Goal: Task Accomplishment & Management: Use online tool/utility

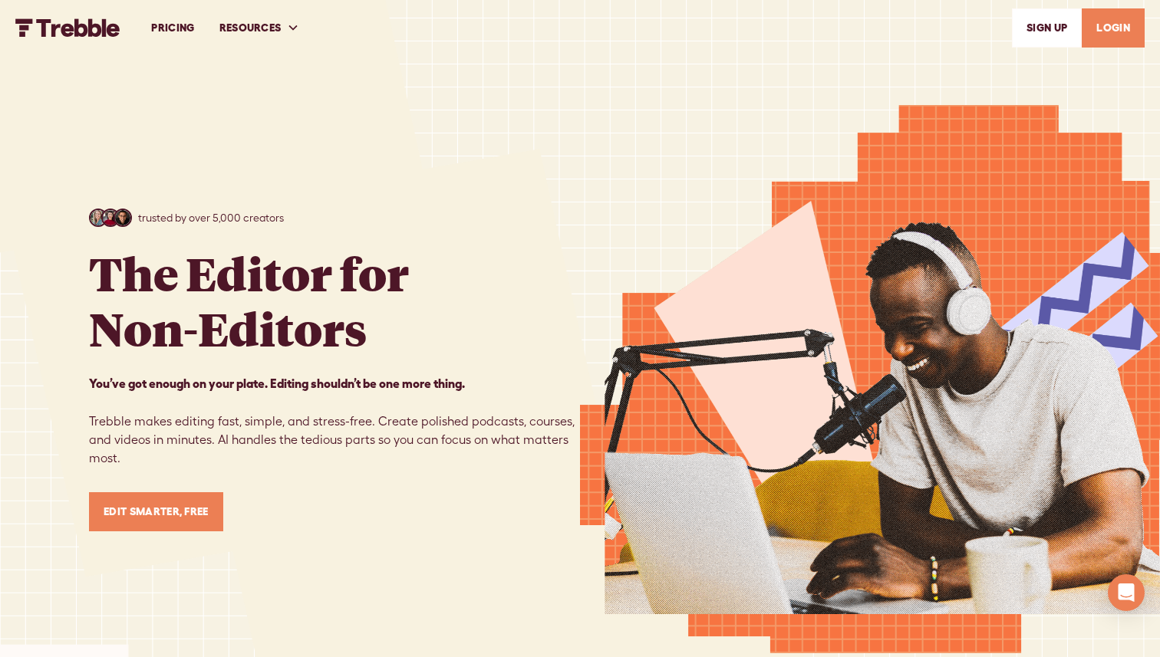
click at [713, 32] on link "LOGIN" at bounding box center [1113, 27] width 63 height 39
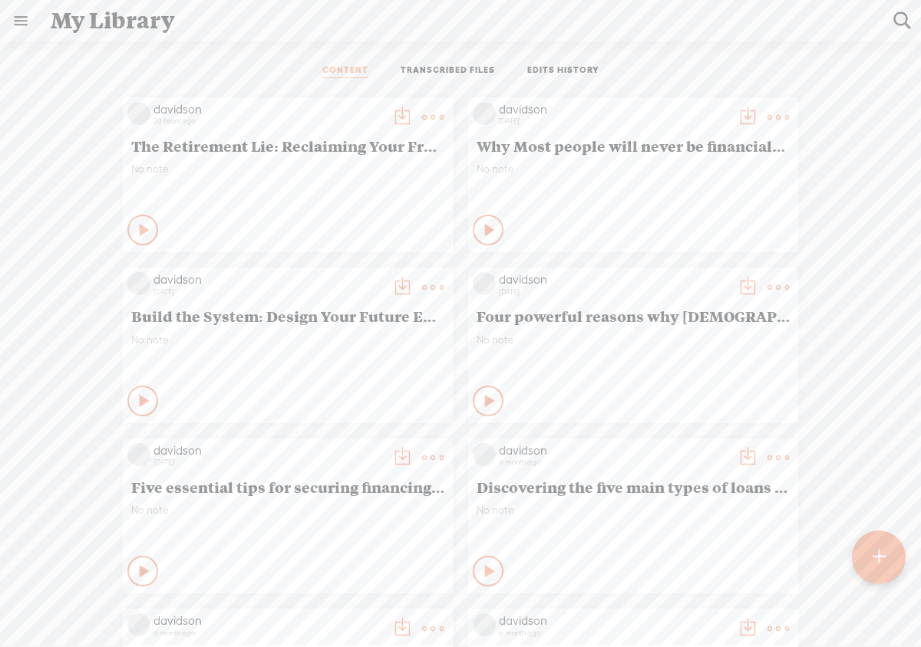
click at [891, 565] on div at bounding box center [878, 558] width 54 height 54
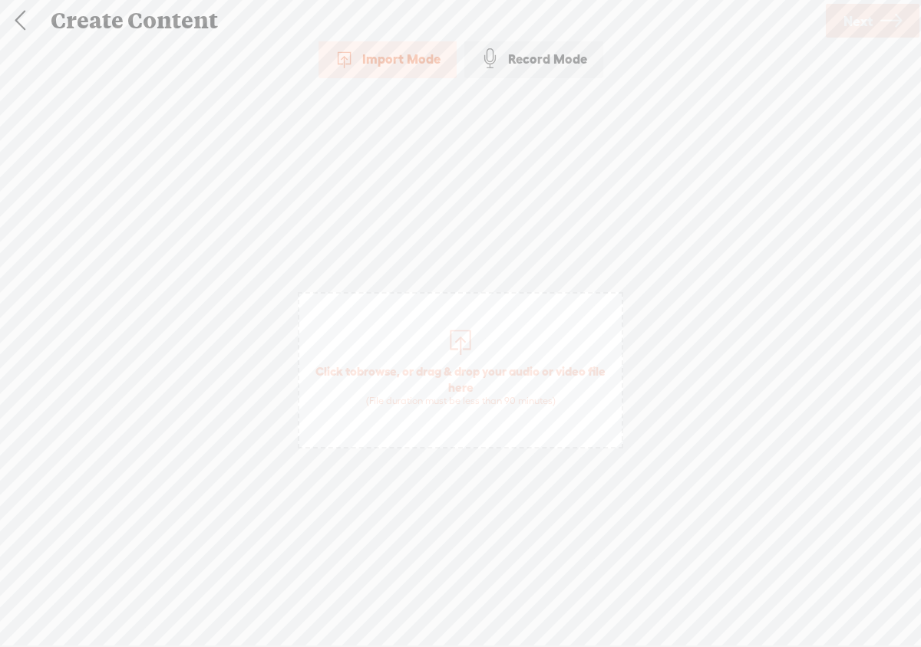
click at [463, 341] on div at bounding box center [460, 340] width 31 height 31
click at [851, 29] on span "Next" at bounding box center [857, 21] width 29 height 39
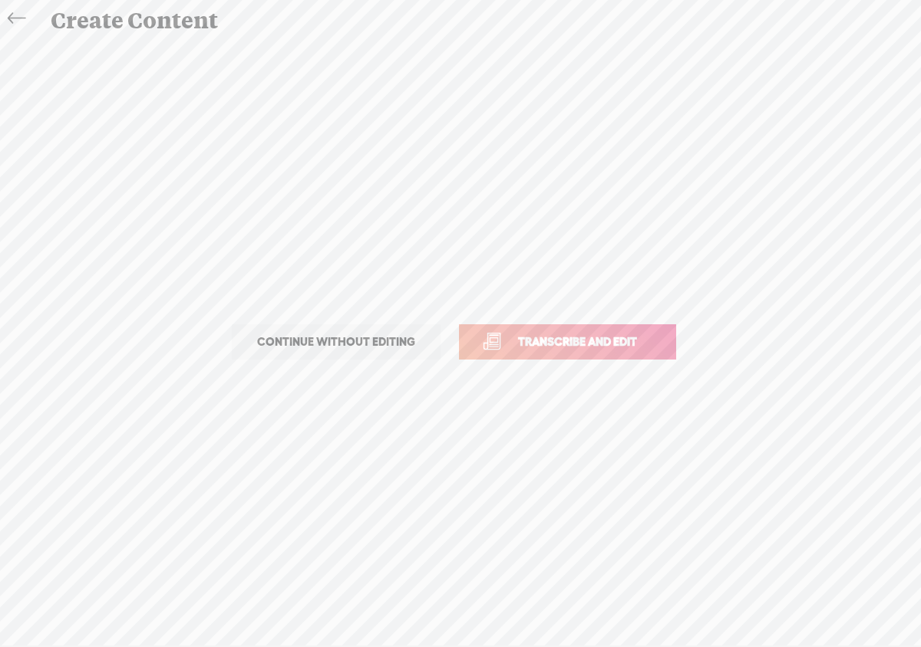
click at [568, 351] on link "Transcribe and edit" at bounding box center [567, 341] width 217 height 35
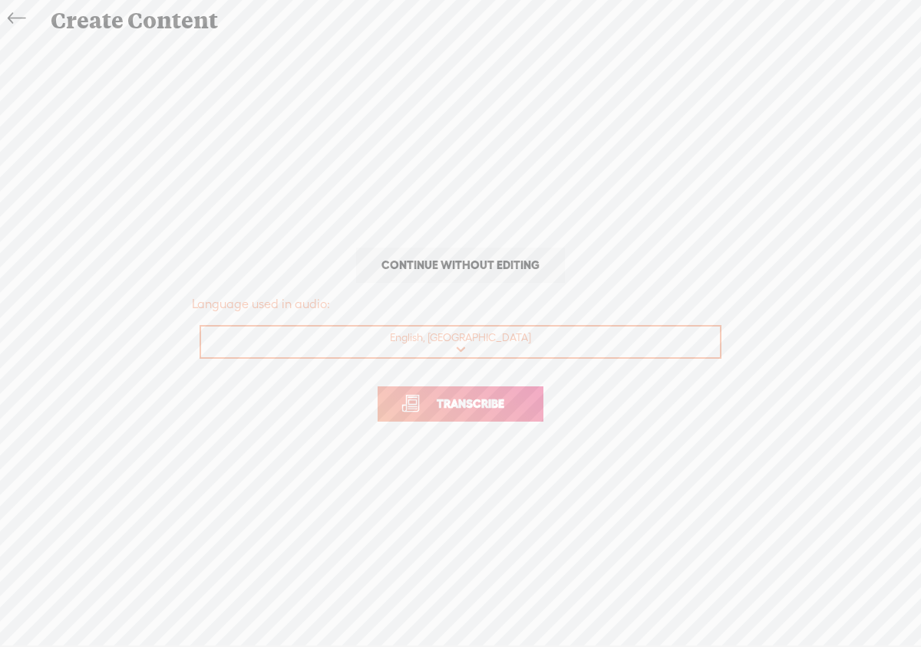
click at [518, 407] on span "Transcribe" at bounding box center [470, 404] width 100 height 18
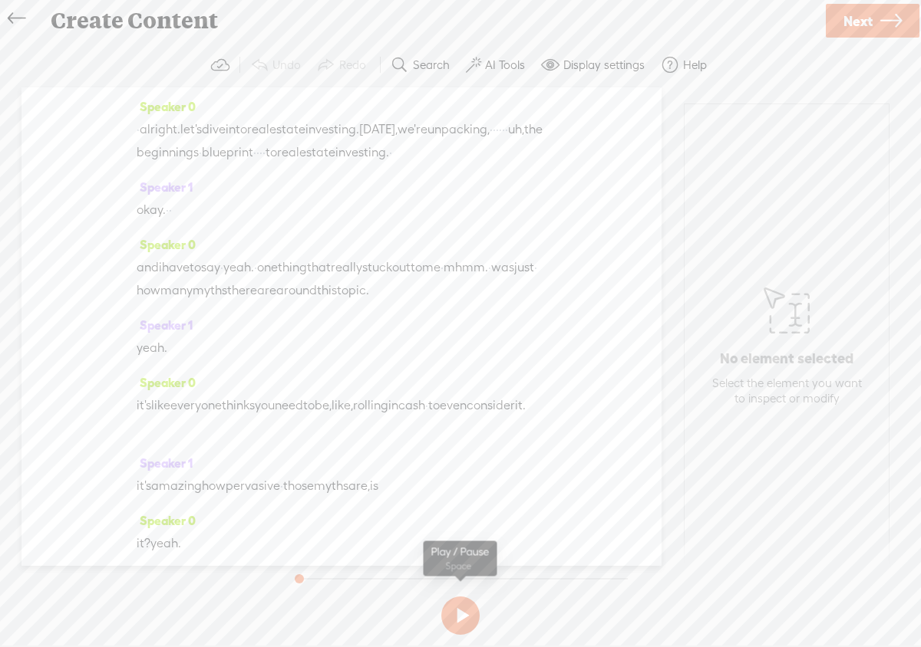
click at [456, 612] on button at bounding box center [460, 616] width 38 height 38
drag, startPoint x: 448, startPoint y: 511, endPoint x: 459, endPoint y: 571, distance: 61.5
click at [459, 572] on div "Trebble audio editor works best with Google Chrome or Firefox. Please switch yo…" at bounding box center [460, 342] width 890 height 598
drag, startPoint x: 288, startPoint y: 499, endPoint x: 420, endPoint y: 478, distance: 134.4
click at [418, 478] on div "Speaker 0 · alright. let's dive into real estate investing. today, we're unpack…" at bounding box center [341, 319] width 640 height 465
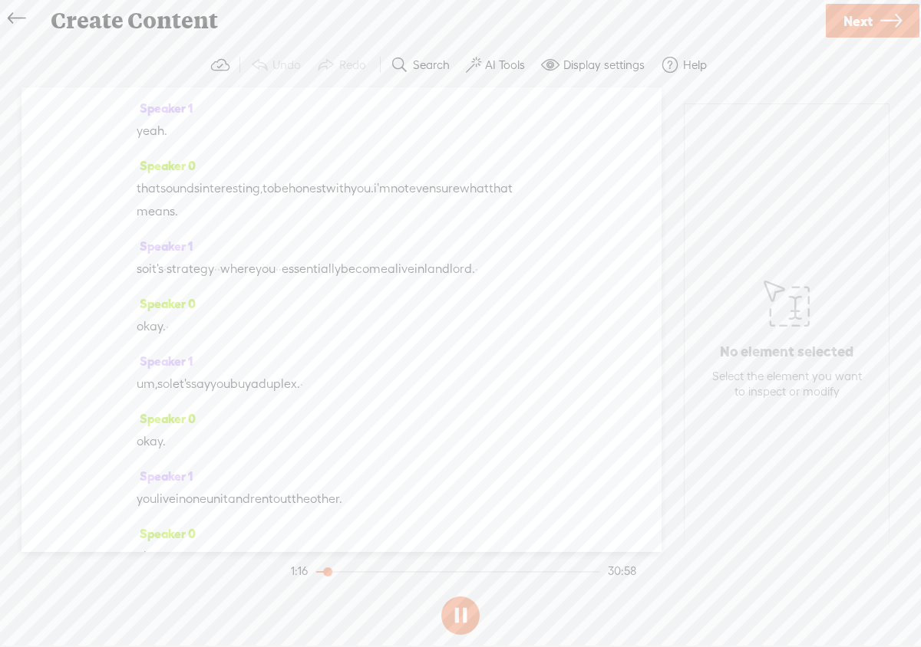
scroll to position [1673, 0]
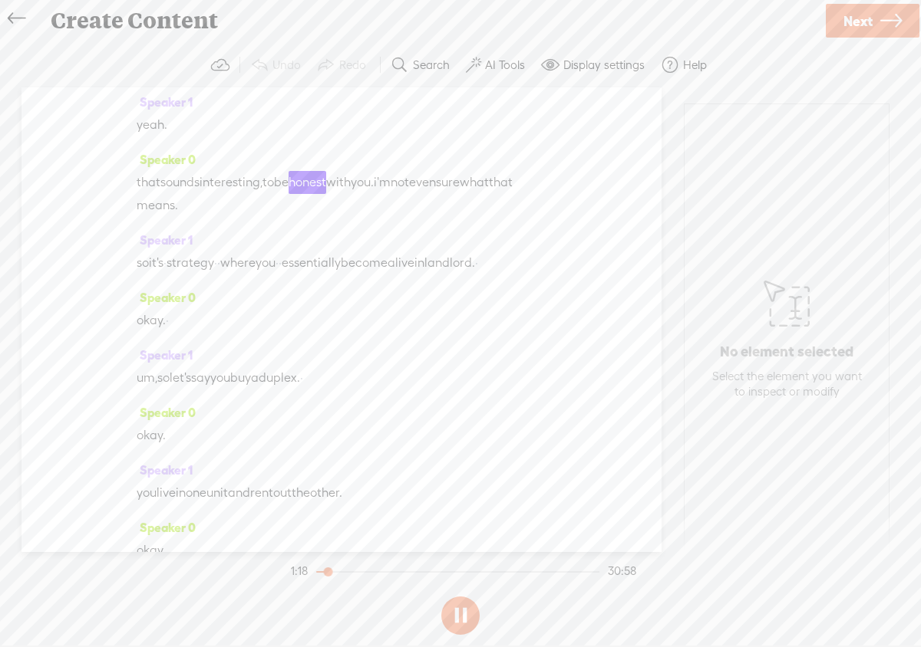
click at [458, 611] on button at bounding box center [460, 616] width 38 height 38
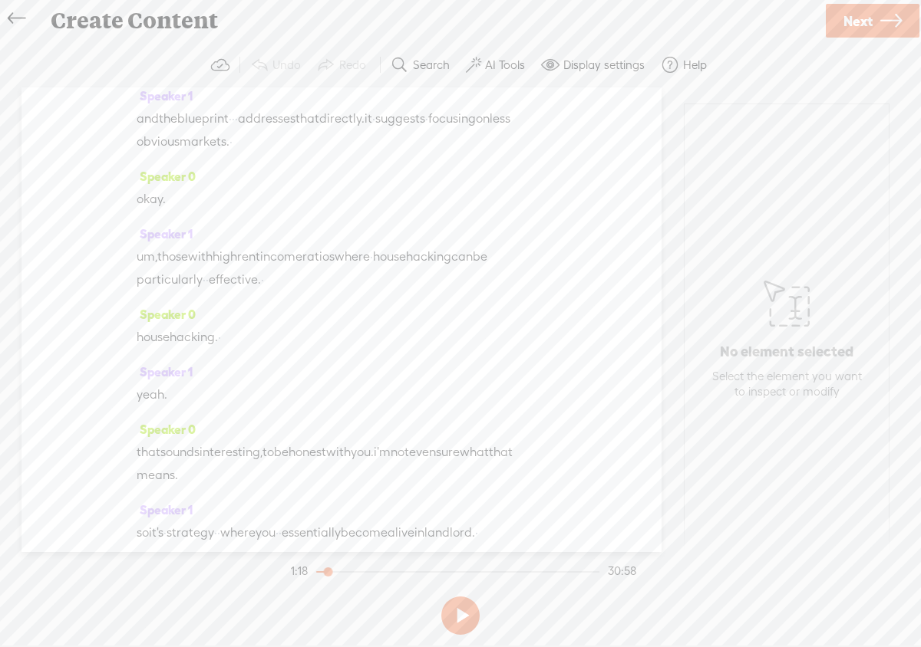
scroll to position [1398, 0]
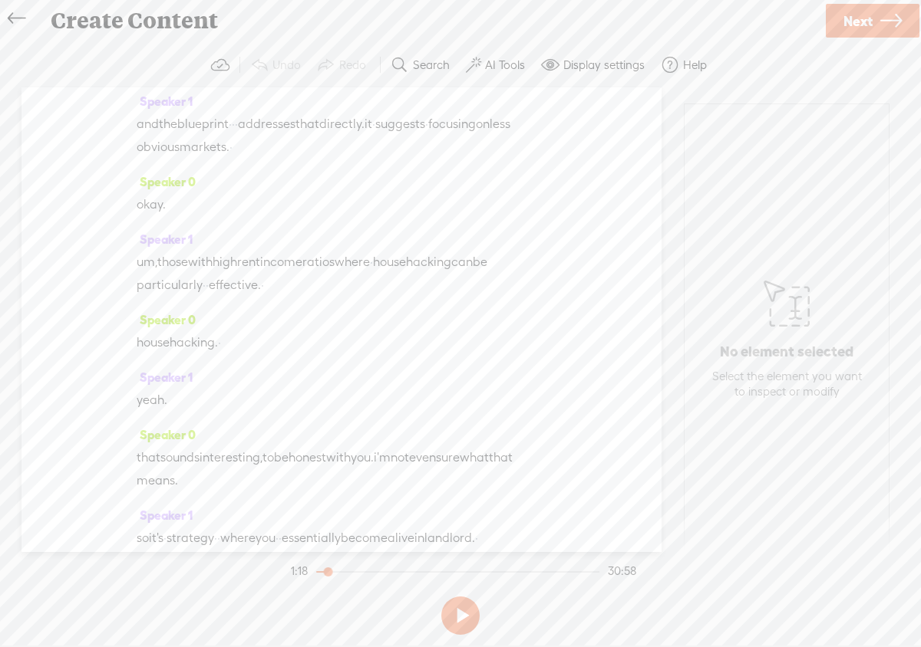
drag, startPoint x: 277, startPoint y: 287, endPoint x: 266, endPoint y: 185, distance: 102.6
click at [266, 185] on div "Speaker 0 · alright. let's dive into real estate investing. today, we're unpack…" at bounding box center [341, 319] width 640 height 465
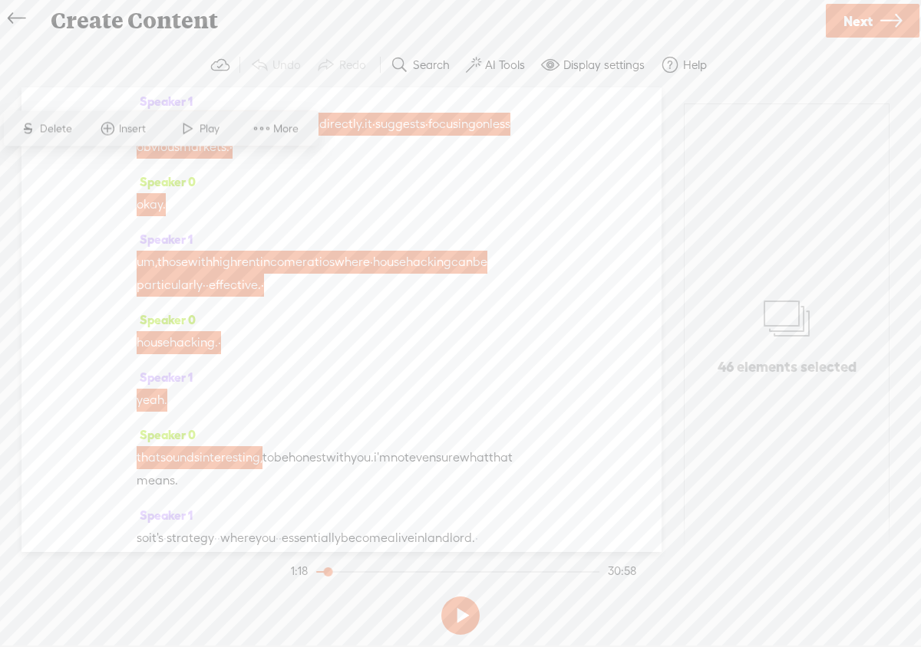
click at [295, 297] on span at bounding box center [279, 285] width 31 height 23
click at [261, 297] on span "effective." at bounding box center [235, 285] width 52 height 23
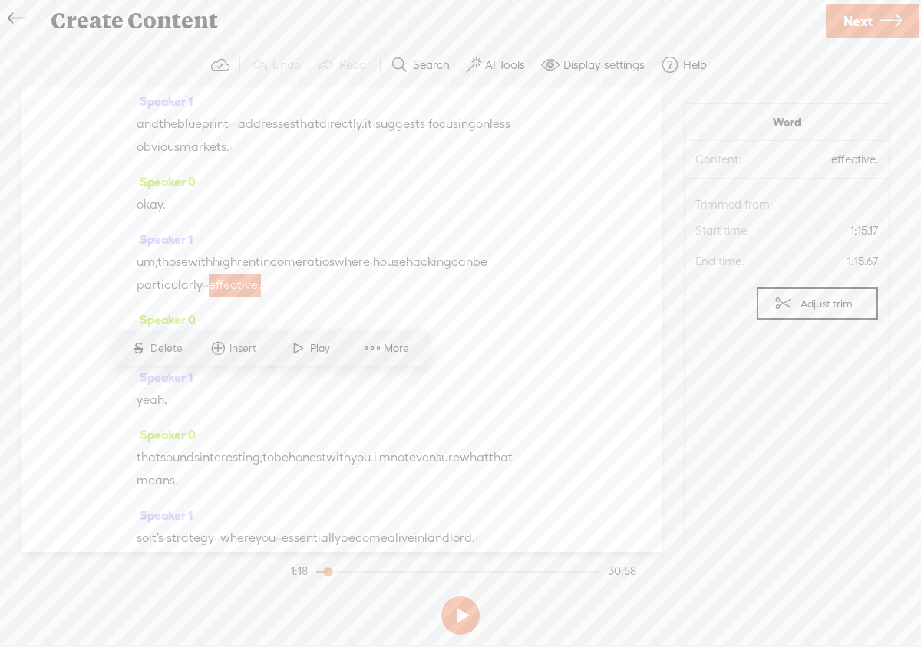
click at [264, 297] on span "·" at bounding box center [262, 285] width 3 height 23
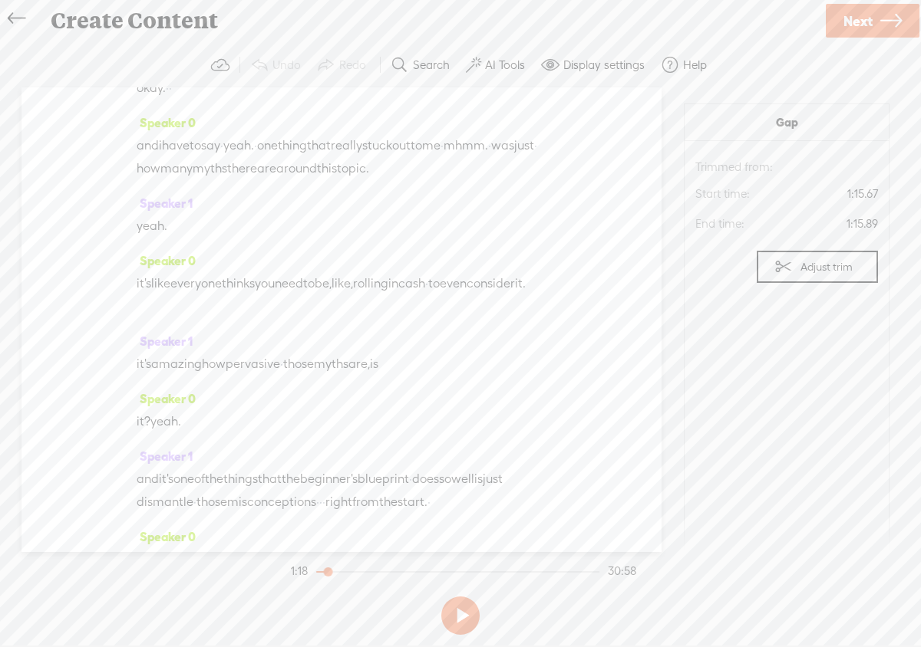
scroll to position [0, 0]
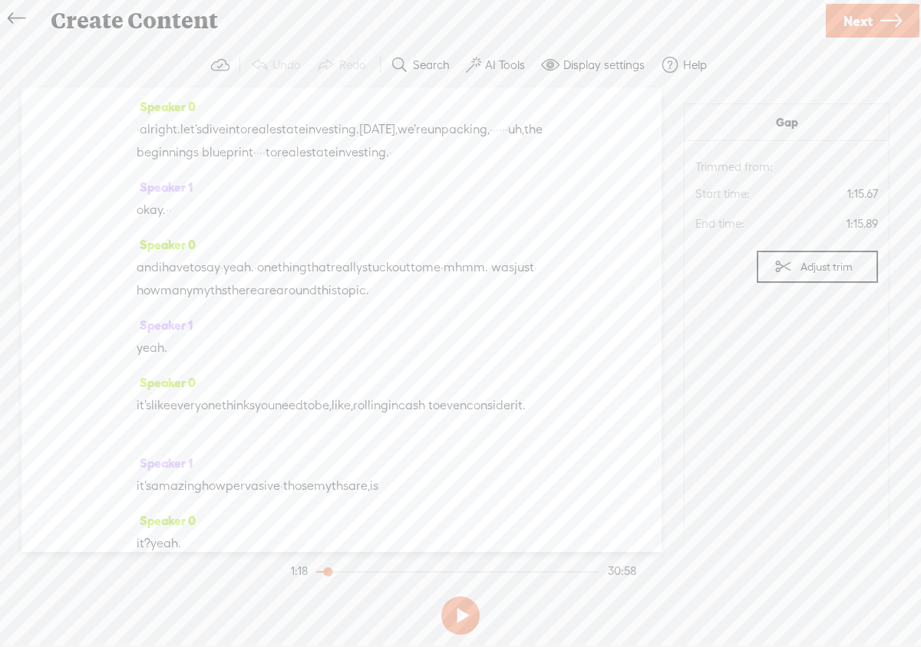
drag, startPoint x: 305, startPoint y: 387, endPoint x: 107, endPoint y: 68, distance: 375.3
click at [107, 68] on div "Trebble audio editor works best with Google Chrome or Firefox. Please switch yo…" at bounding box center [460, 342] width 890 height 598
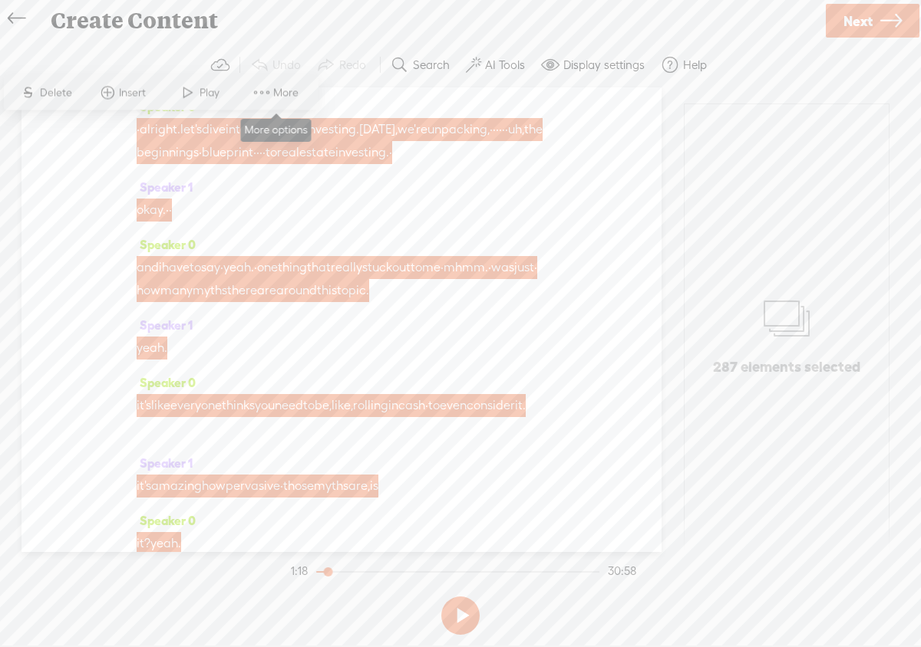
click at [284, 92] on span "More" at bounding box center [287, 92] width 29 height 15
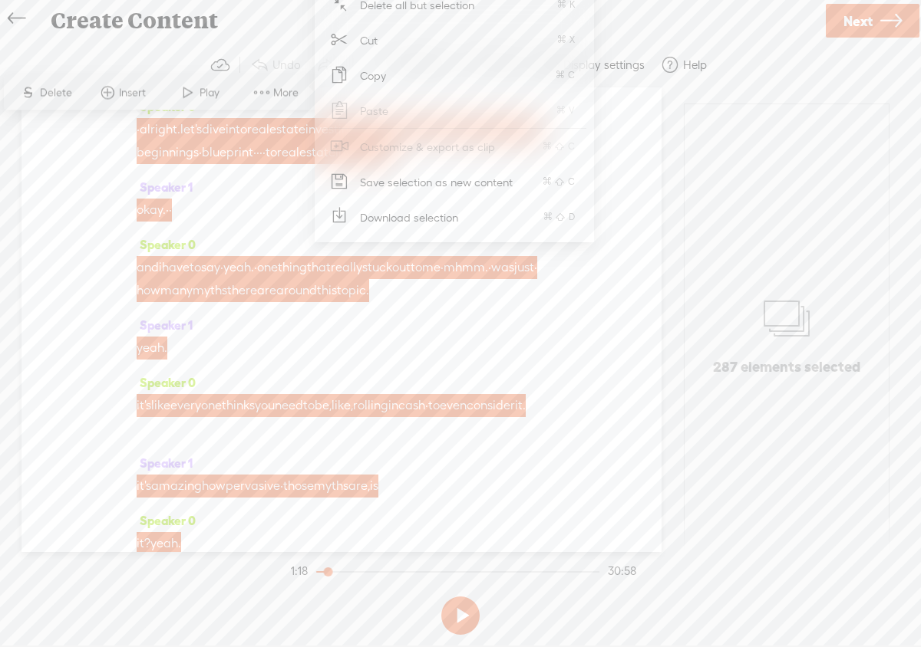
click at [397, 216] on span "Download selection" at bounding box center [409, 217] width 159 height 35
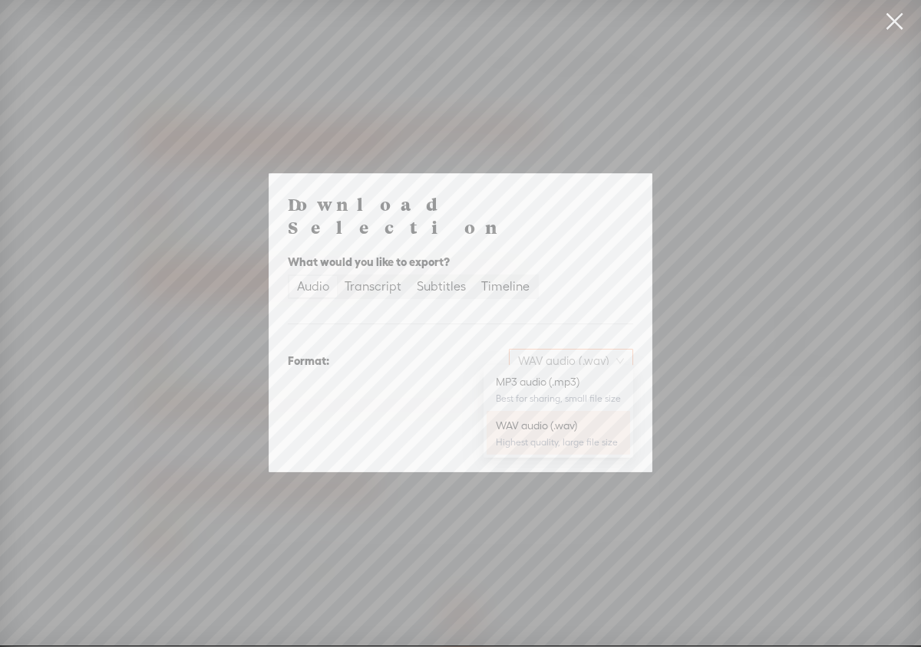
click at [622, 354] on span "WAV audio (.wav)" at bounding box center [571, 361] width 106 height 23
click at [601, 426] on div "WAV audio (.wav)" at bounding box center [558, 425] width 125 height 15
click at [601, 433] on span "Download" at bounding box center [594, 440] width 54 height 15
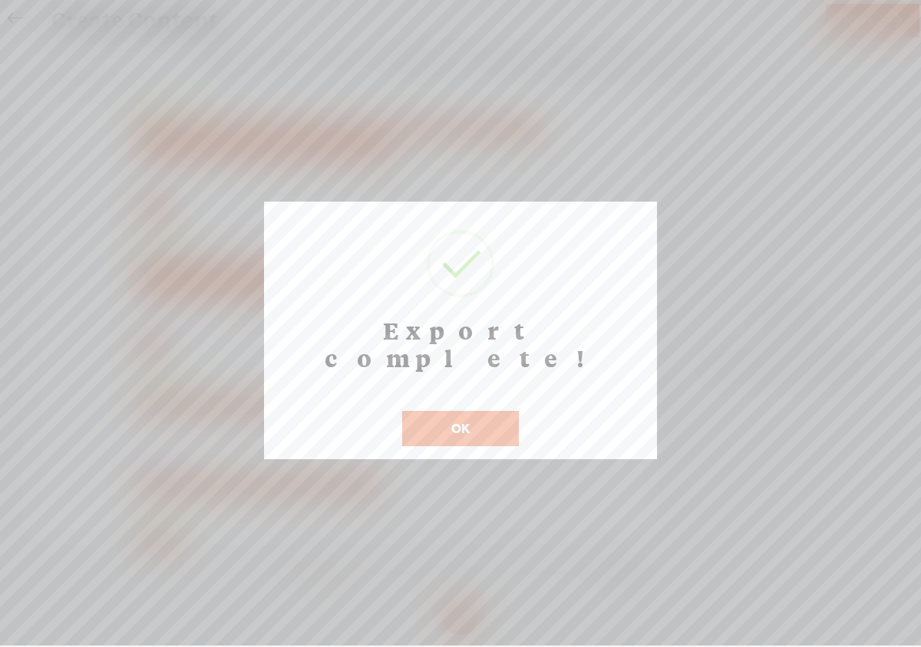
click at [496, 411] on button "OK" at bounding box center [460, 428] width 117 height 35
